Goal: Task Accomplishment & Management: Manage account settings

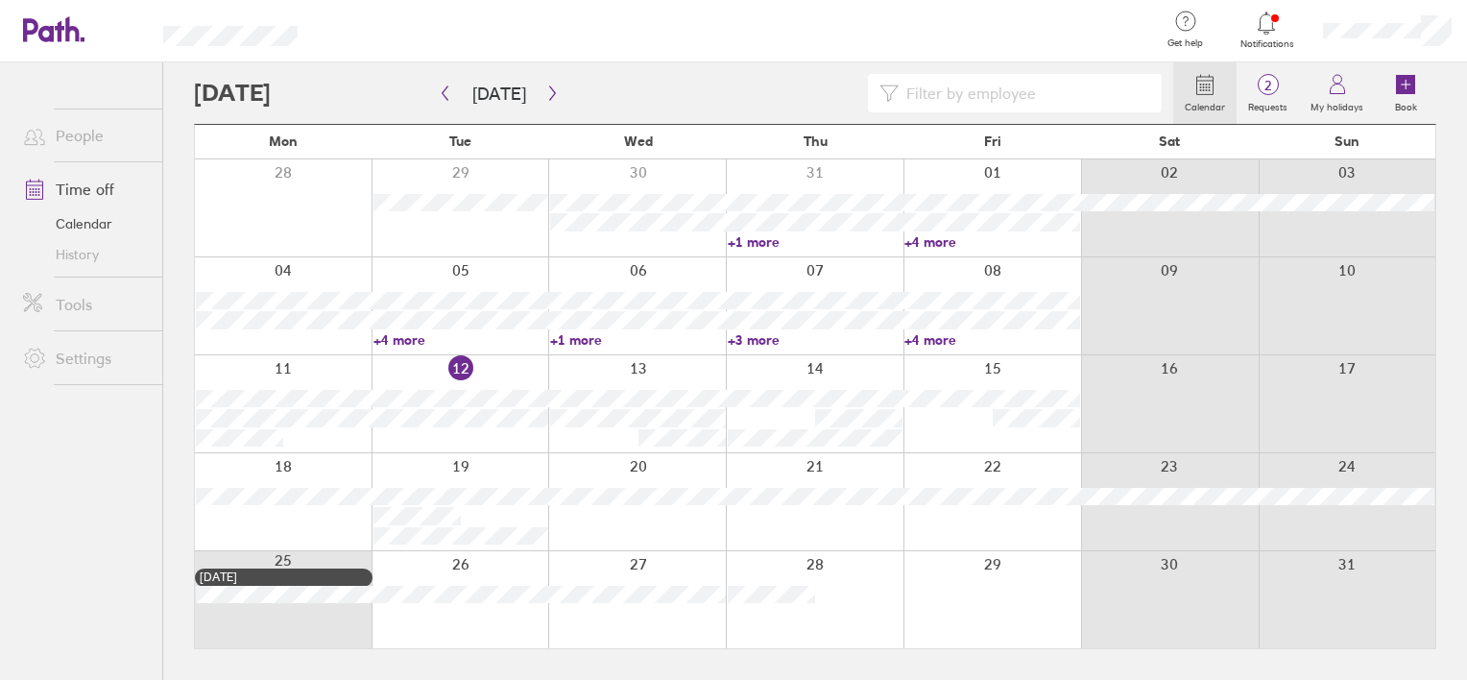
click at [1264, 32] on icon at bounding box center [1267, 23] width 16 height 22
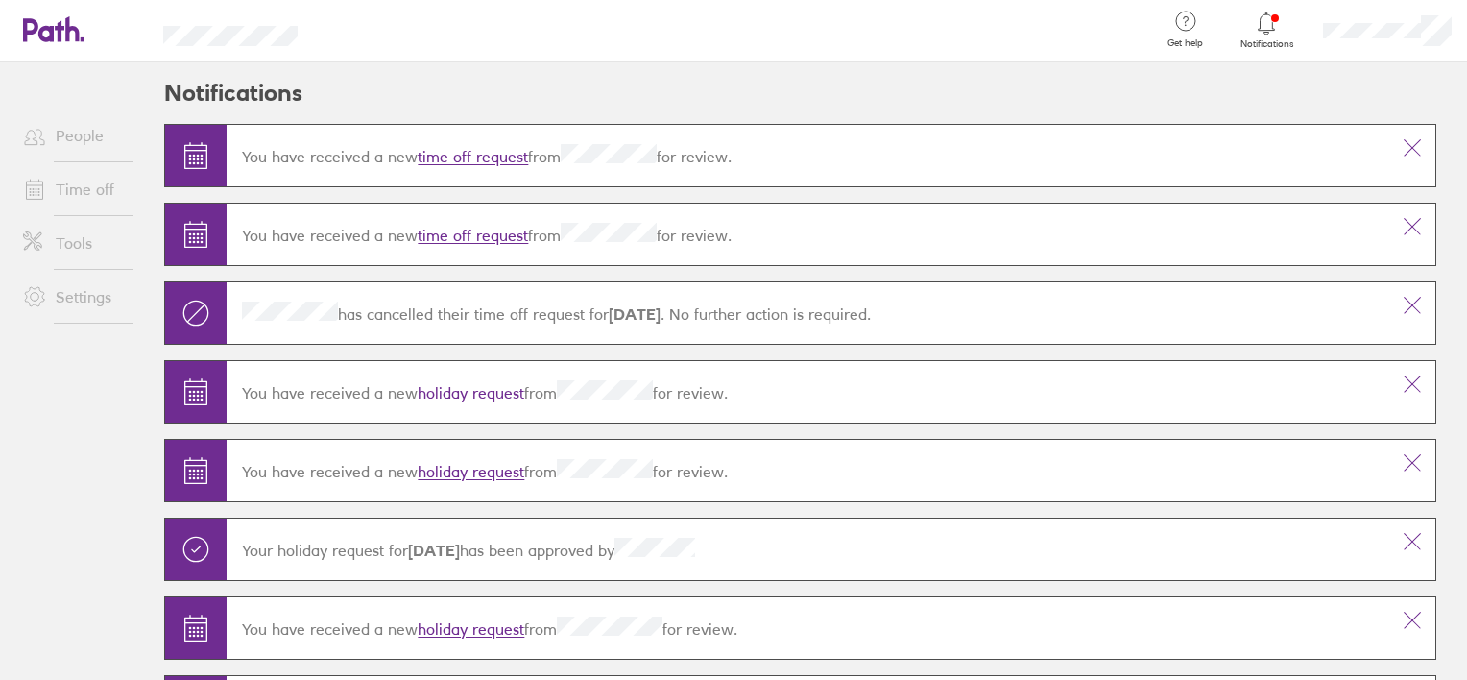
click at [495, 154] on link "time off request" at bounding box center [473, 157] width 110 height 19
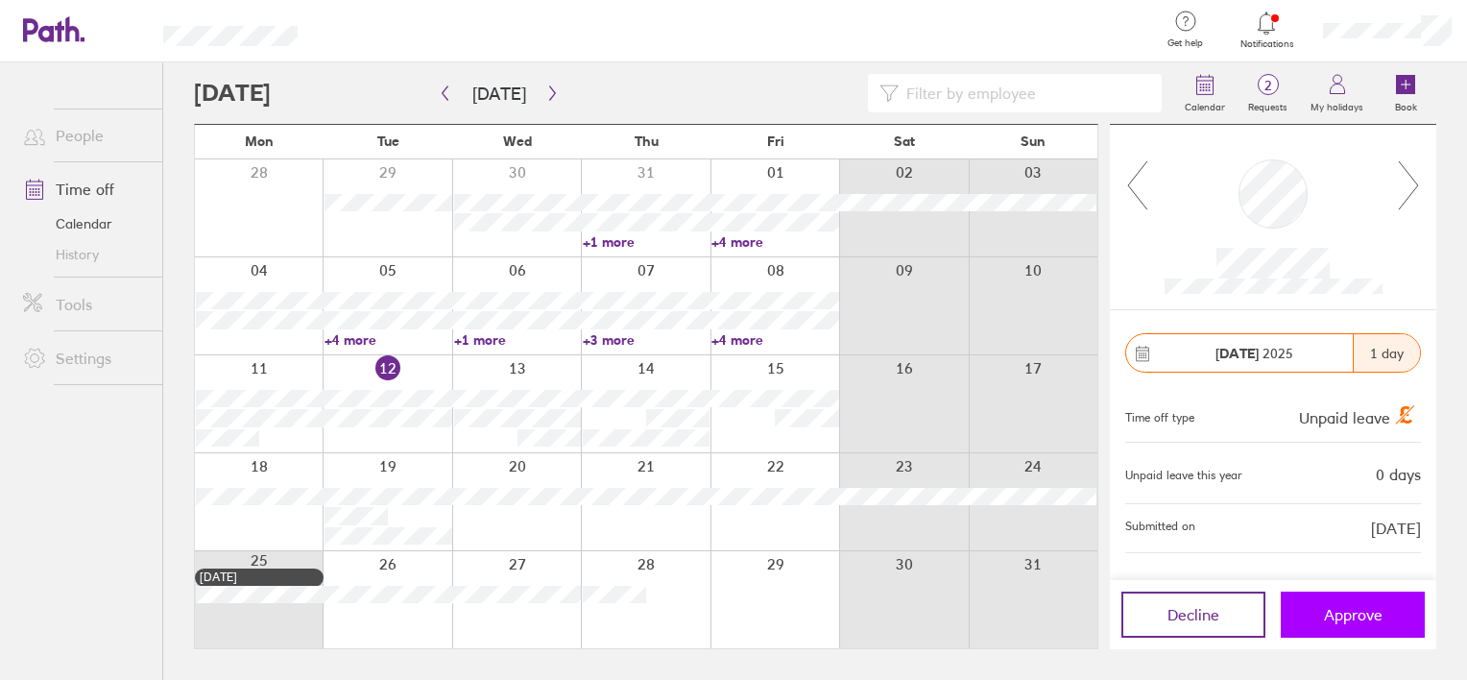
click at [1332, 614] on span "Approve" at bounding box center [1353, 614] width 59 height 17
click at [1361, 615] on span "Approve" at bounding box center [1353, 614] width 59 height 17
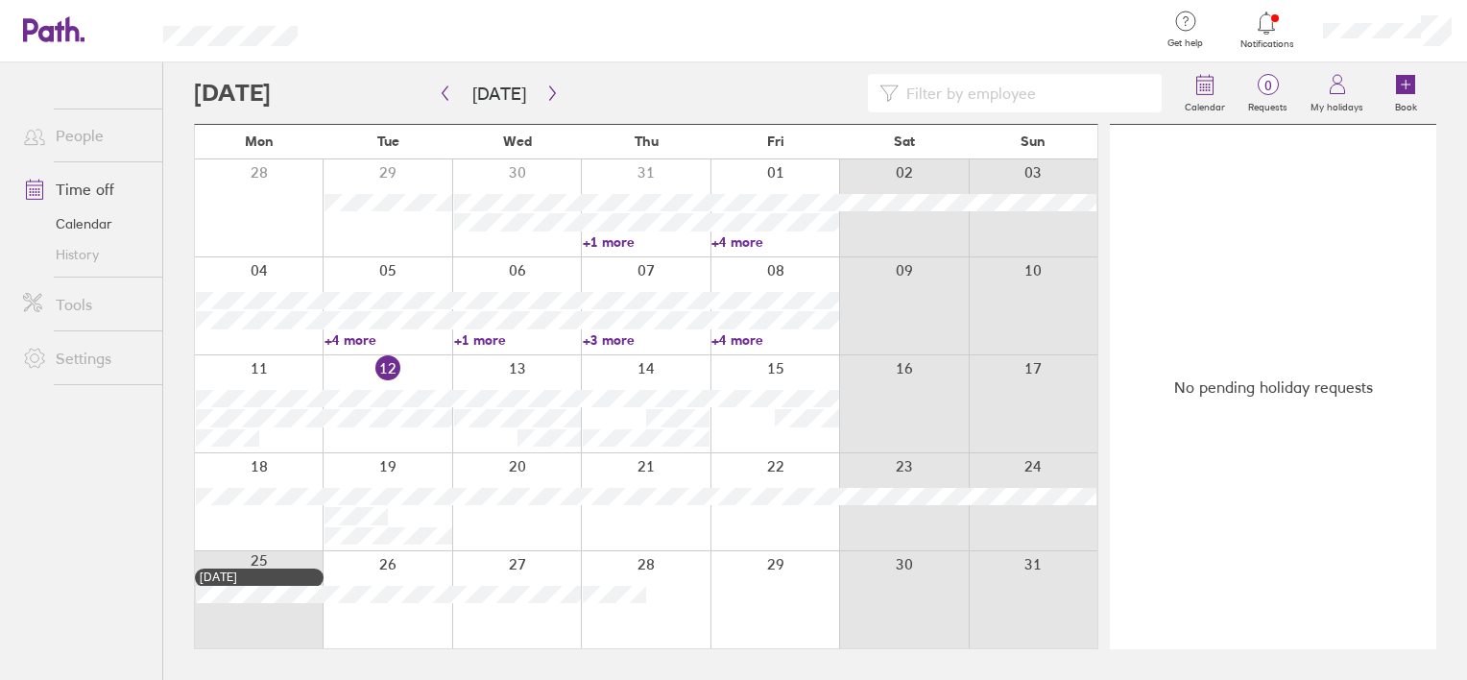
click at [1270, 21] on icon at bounding box center [1266, 23] width 23 height 23
